Goal: Task Accomplishment & Management: Manage account settings

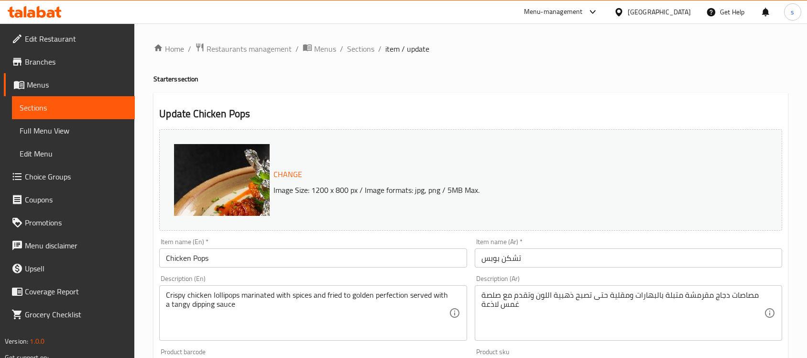
scroll to position [91, 0]
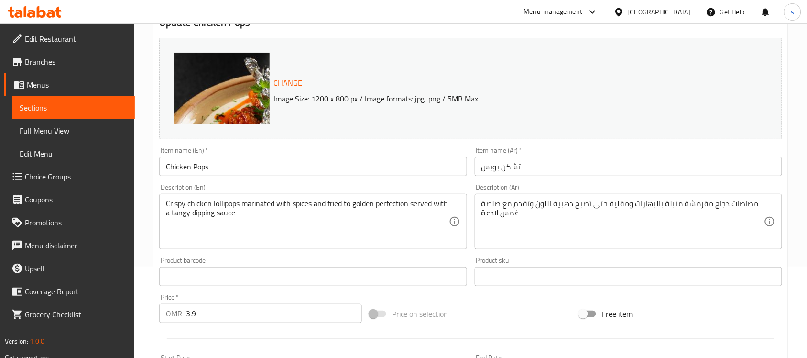
click at [583, 12] on div "Menu-management" at bounding box center [553, 11] width 59 height 11
click at [568, 104] on div "Restaurant-Management" at bounding box center [547, 106] width 75 height 11
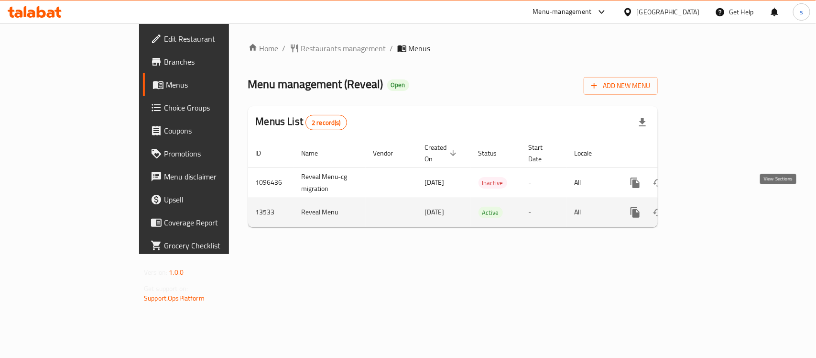
click at [709, 208] on icon "enhanced table" at bounding box center [704, 212] width 9 height 9
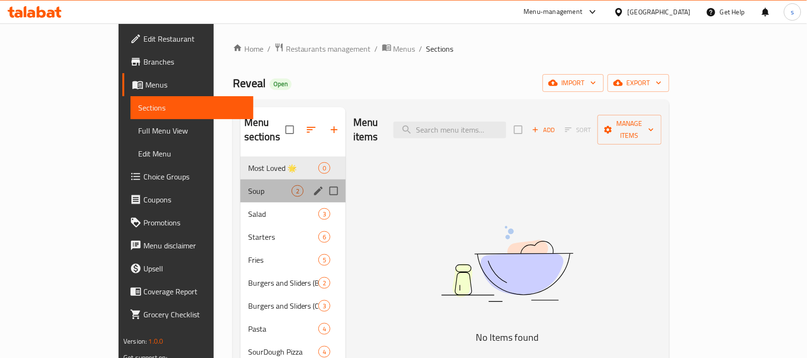
click at [240, 179] on div "Soup 2" at bounding box center [292, 190] width 105 height 23
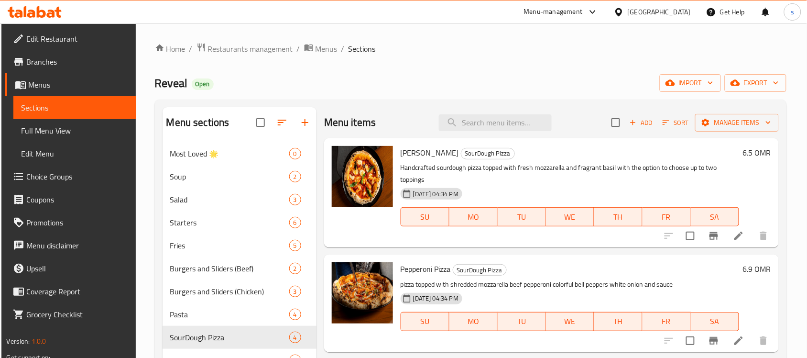
click at [667, 95] on div "Home / Restaurants management / Menus / Sections Reveal Open import export Menu…" at bounding box center [471, 305] width 632 height 524
click at [508, 121] on input "search" at bounding box center [495, 122] width 113 height 17
paste input "Dynamite Pizza"
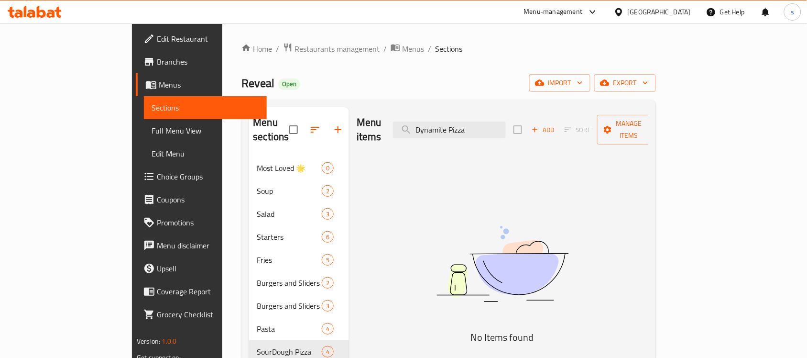
type input "Dynamite Pizza"
click at [679, 17] on div "Oman" at bounding box center [659, 12] width 63 height 11
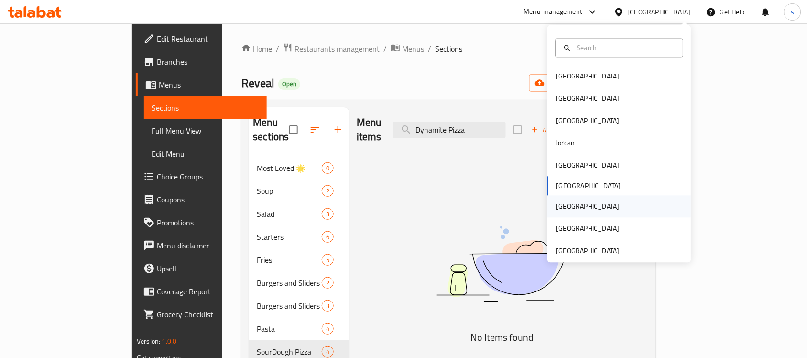
click at [557, 204] on div "[GEOGRAPHIC_DATA]" at bounding box center [588, 206] width 63 height 11
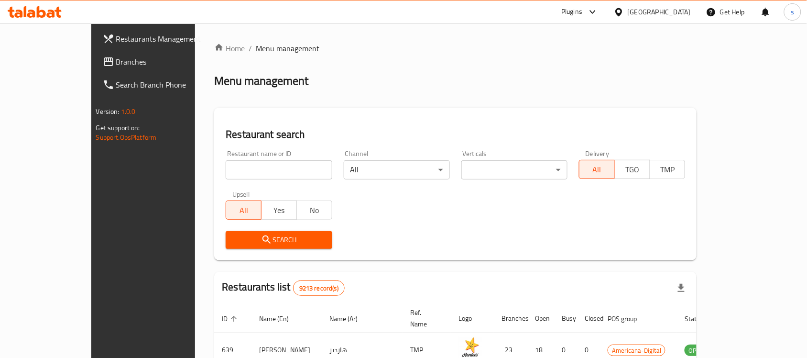
click at [116, 65] on span "Branches" at bounding box center [167, 61] width 102 height 11
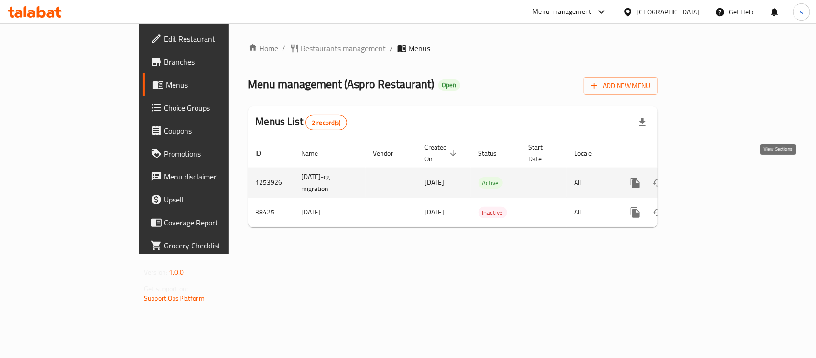
click at [716, 180] on link "enhanced table" at bounding box center [704, 182] width 23 height 23
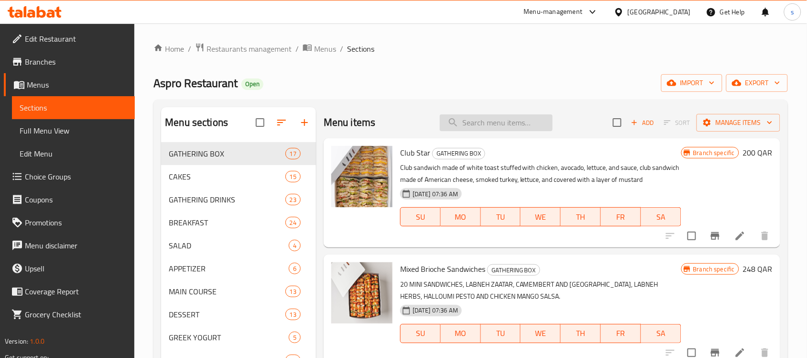
click at [464, 129] on input "search" at bounding box center [496, 122] width 113 height 17
paste input "Mediterranean Combo Breakfast"
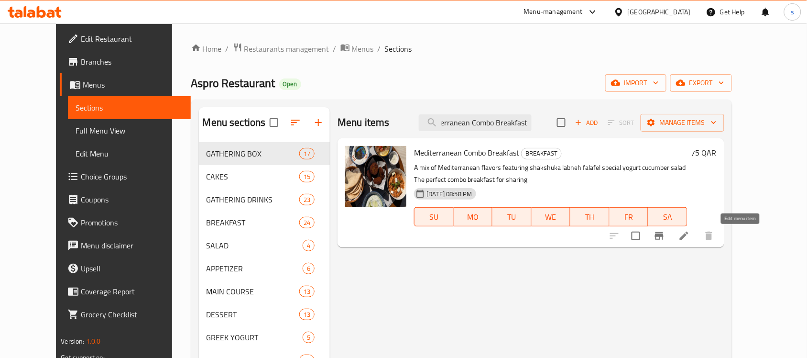
type input "Mediterranean Combo Breakfast"
click at [690, 235] on icon at bounding box center [683, 235] width 11 height 11
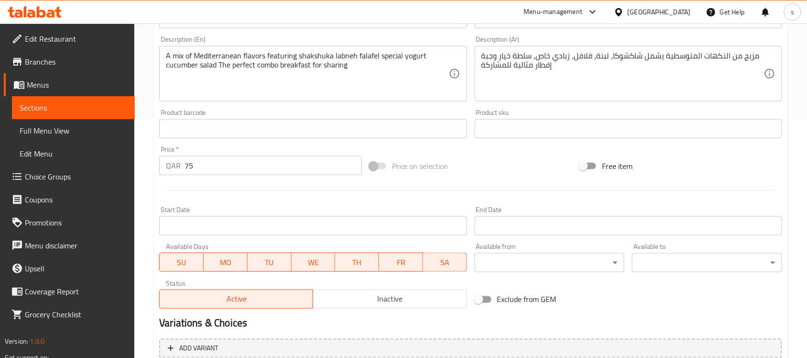
scroll to position [179, 0]
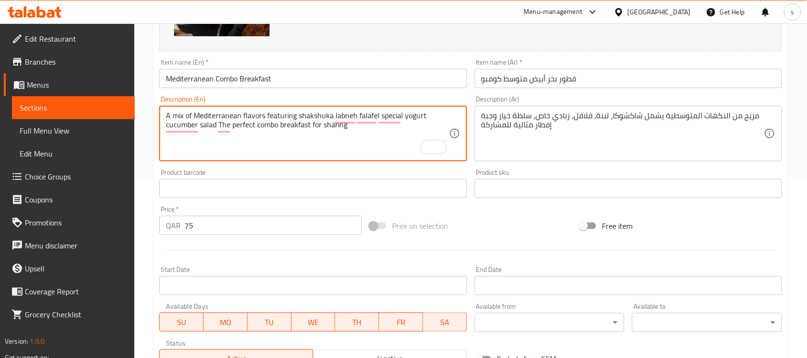
drag, startPoint x: 370, startPoint y: 131, endPoint x: 162, endPoint y: 120, distance: 208.3
